Goal: Navigation & Orientation: Find specific page/section

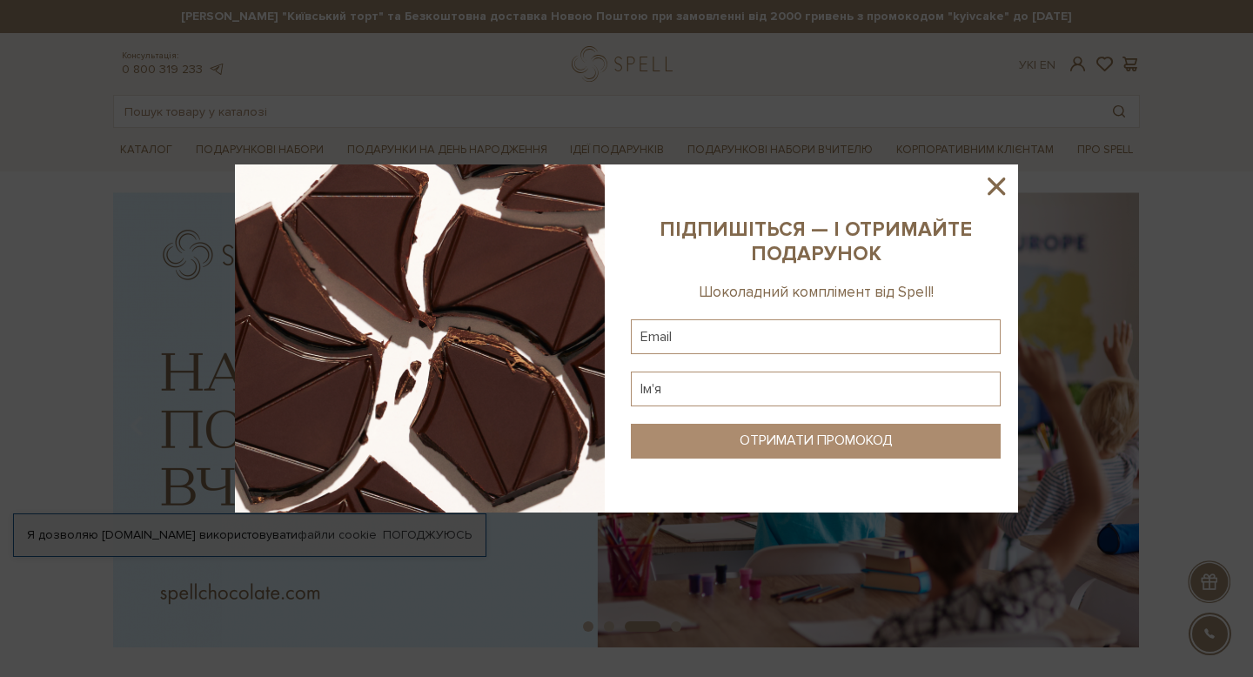
click at [997, 182] on icon at bounding box center [997, 186] width 30 height 30
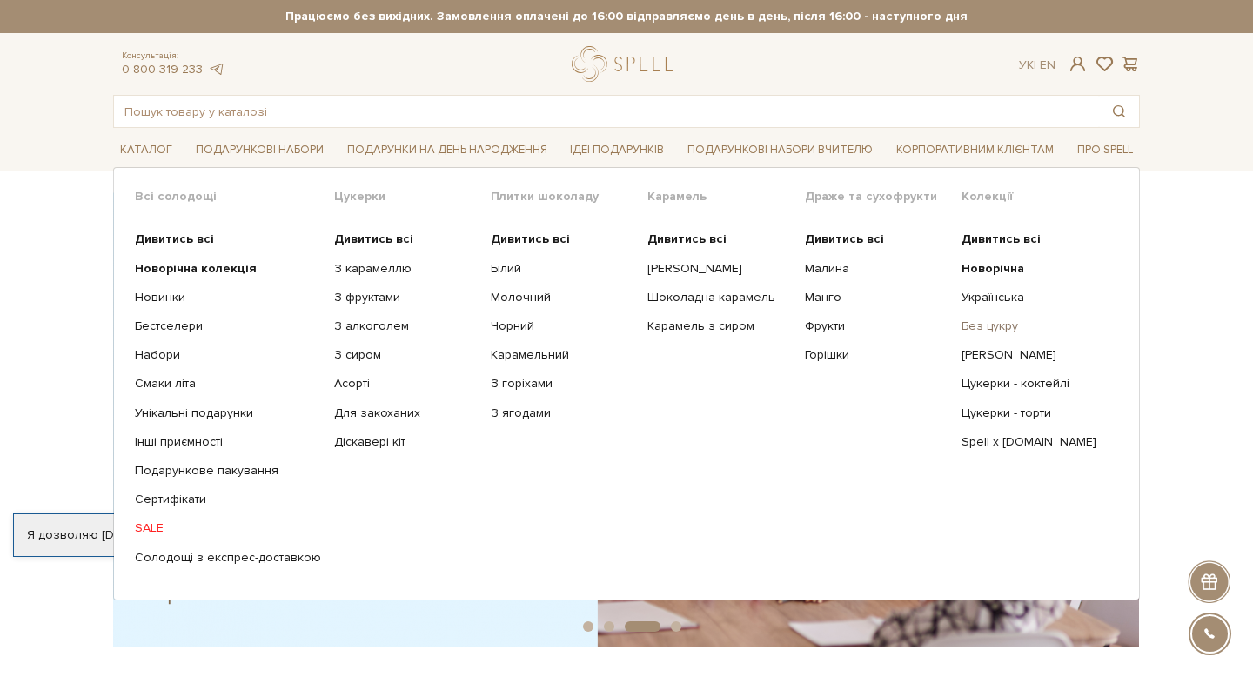
click at [986, 328] on link "Без цукру" at bounding box center [1034, 327] width 144 height 16
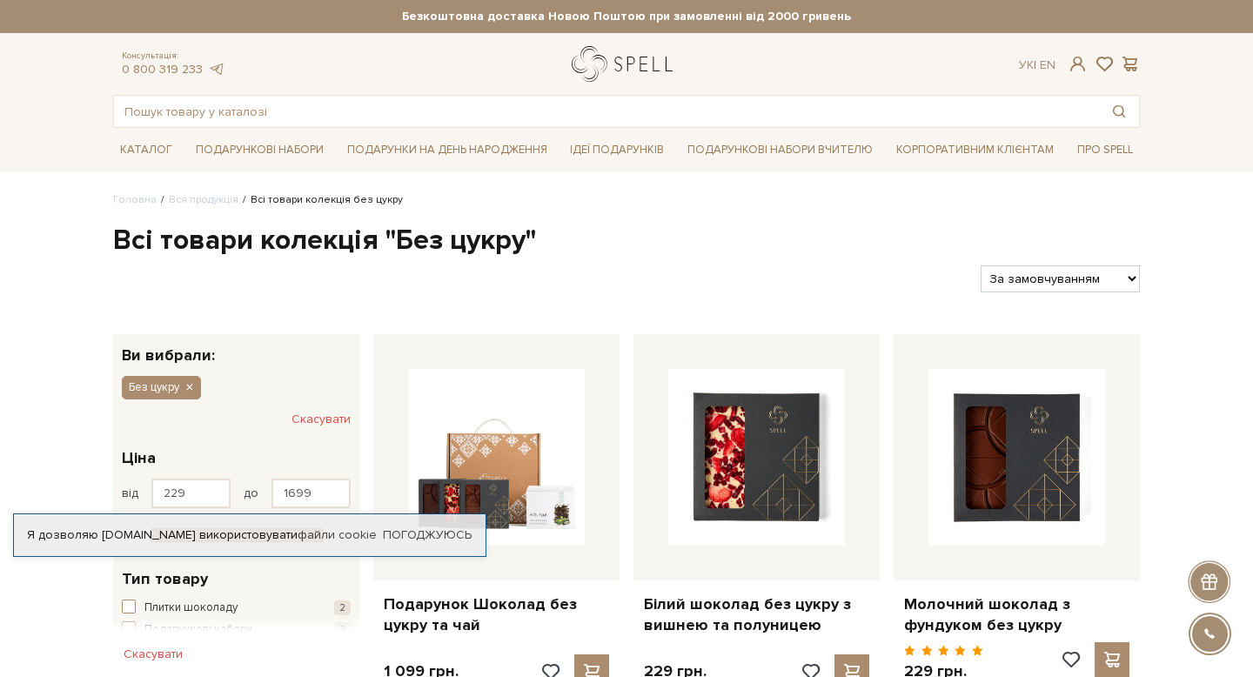
click at [634, 62] on link "logo" at bounding box center [626, 64] width 109 height 36
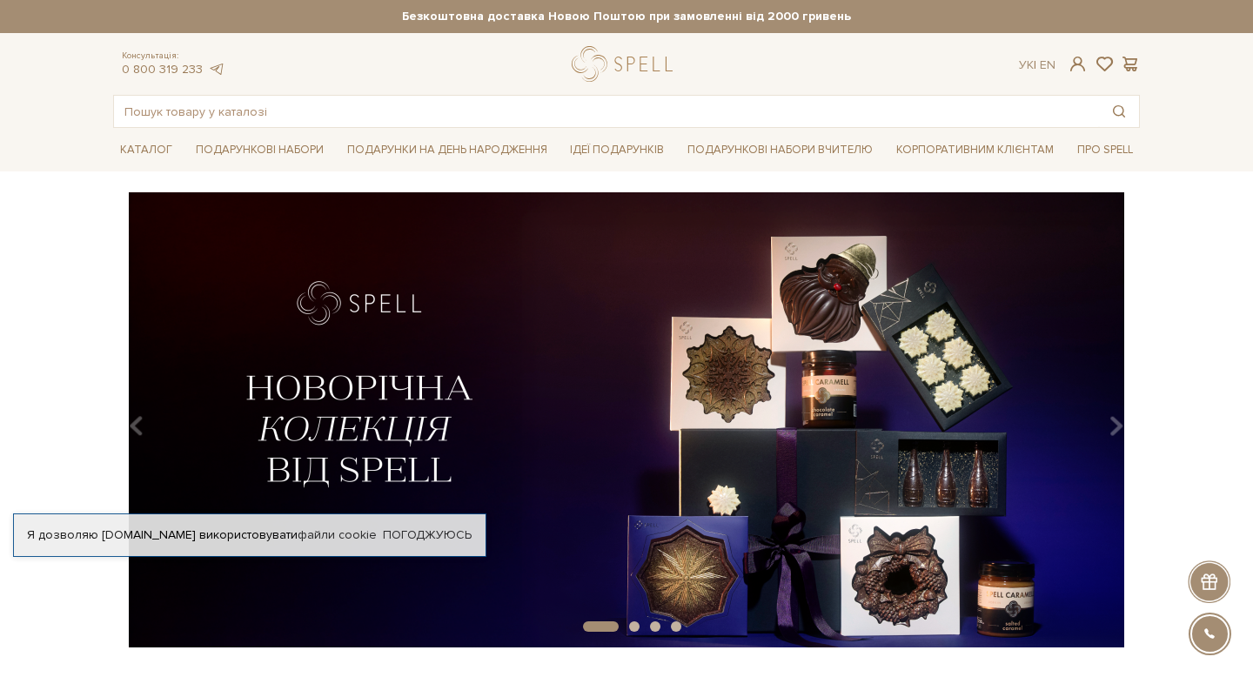
click at [634, 62] on div at bounding box center [626, 64] width 109 height 36
